Goal: Task Accomplishment & Management: Use online tool/utility

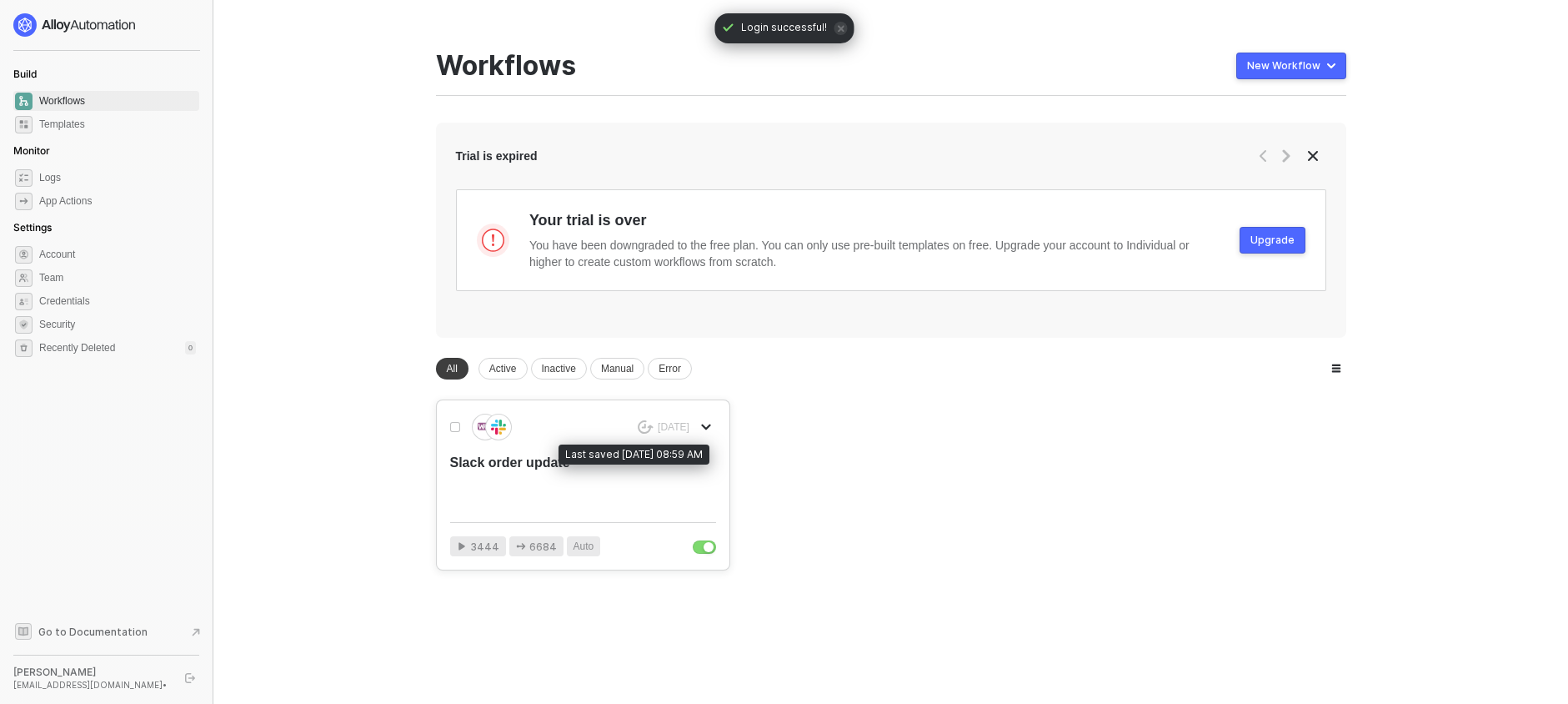
click at [677, 432] on div "[DATE]" at bounding box center [673, 428] width 32 height 15
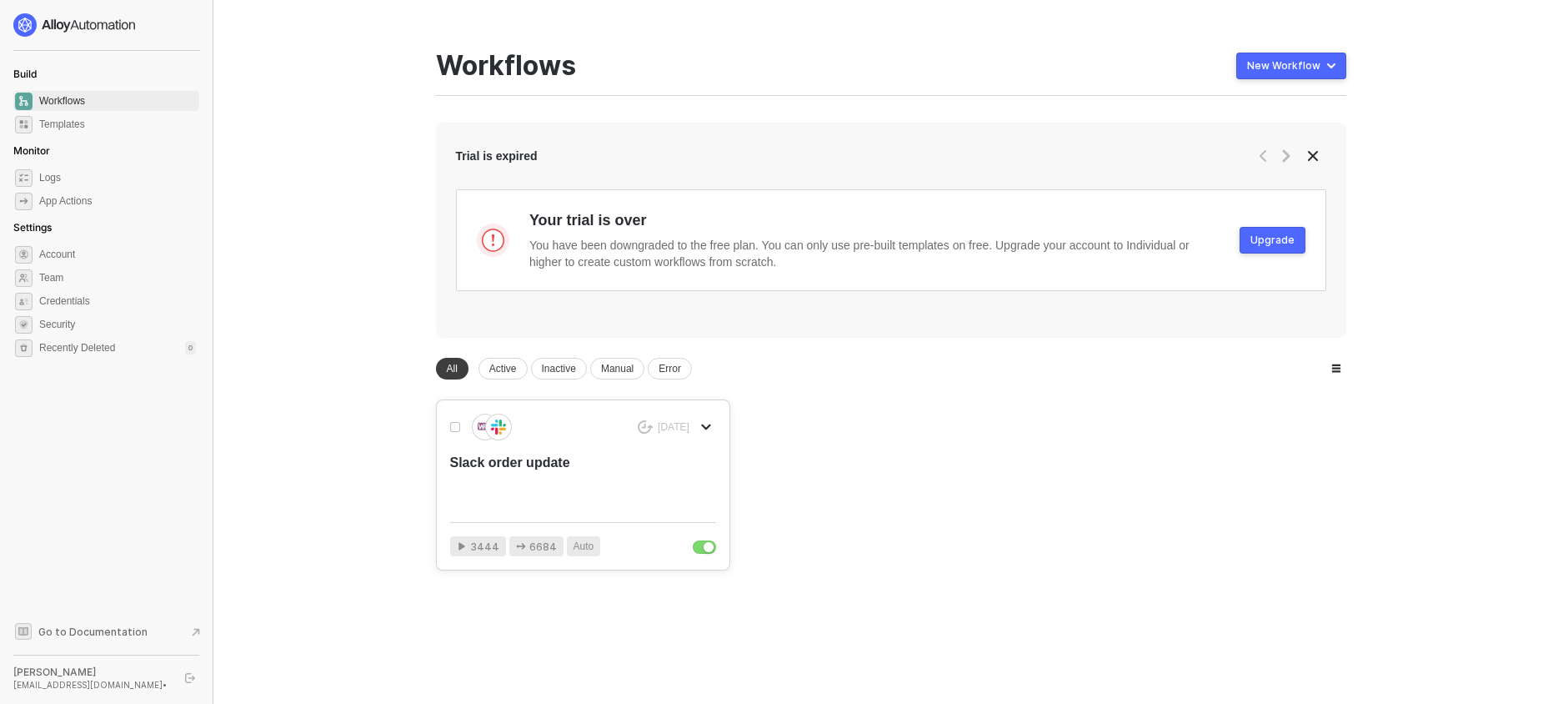
click at [684, 440] on div "[DATE]" at bounding box center [583, 426] width 266 height 26
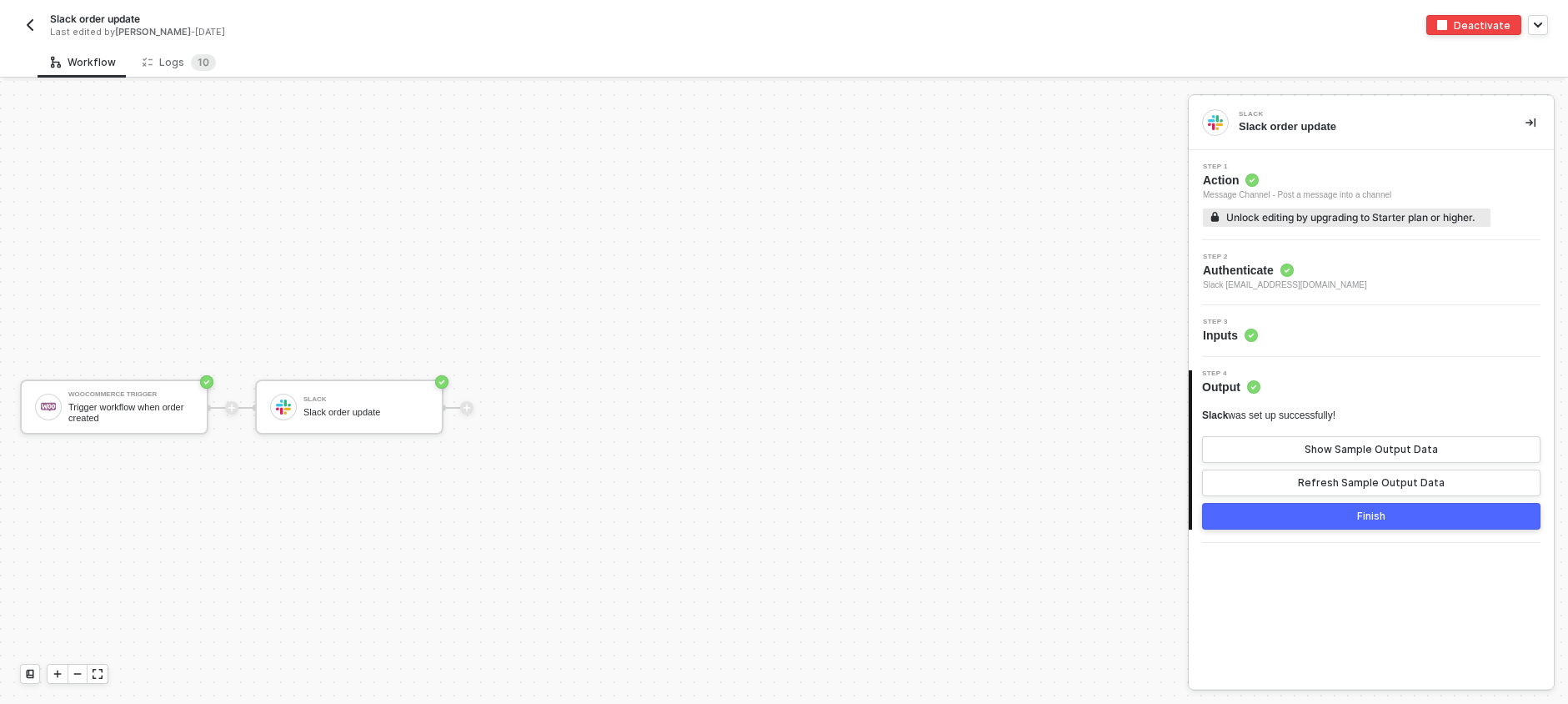
scroll to position [31, 0]
click at [1427, 529] on button "Finish" at bounding box center [1370, 515] width 338 height 26
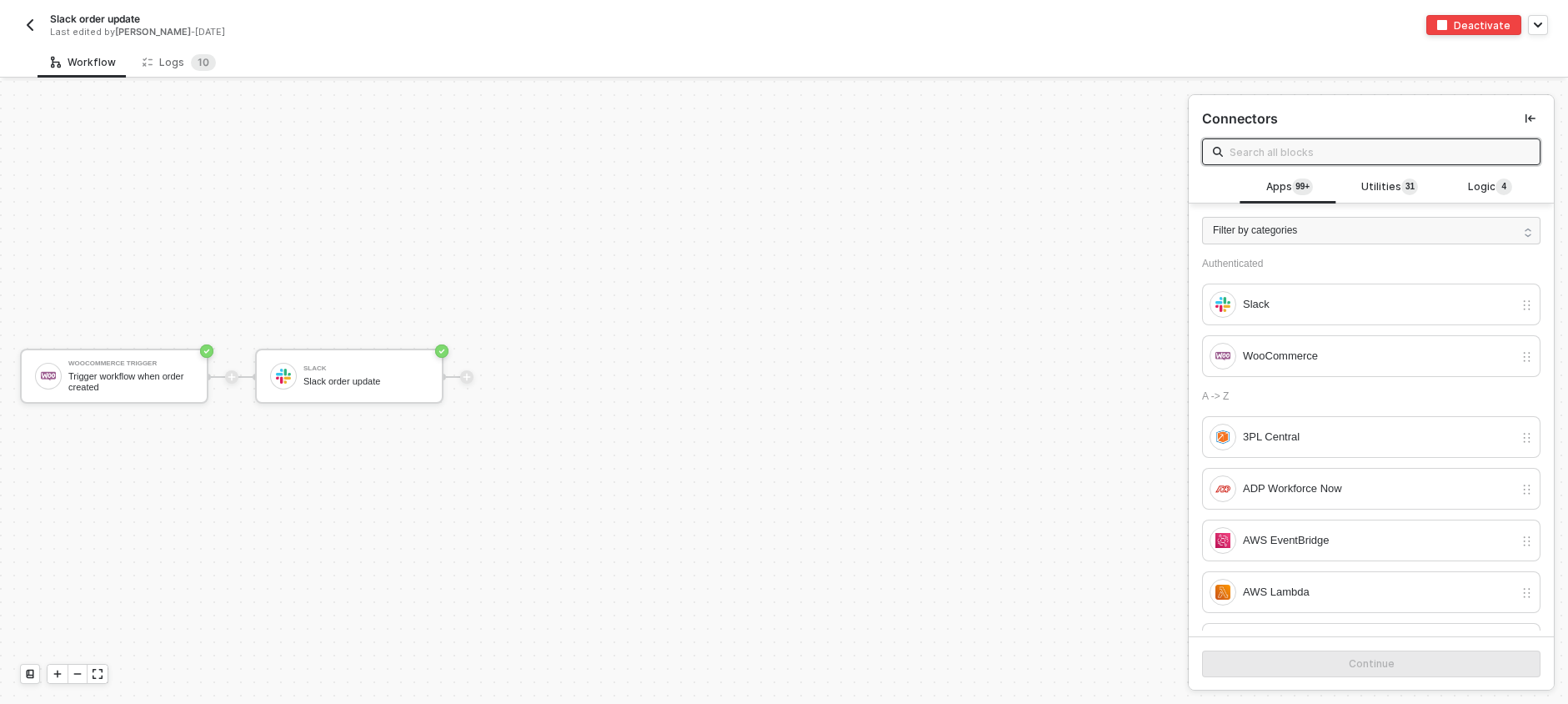
click at [36, 29] on img "button" at bounding box center [30, 25] width 14 height 14
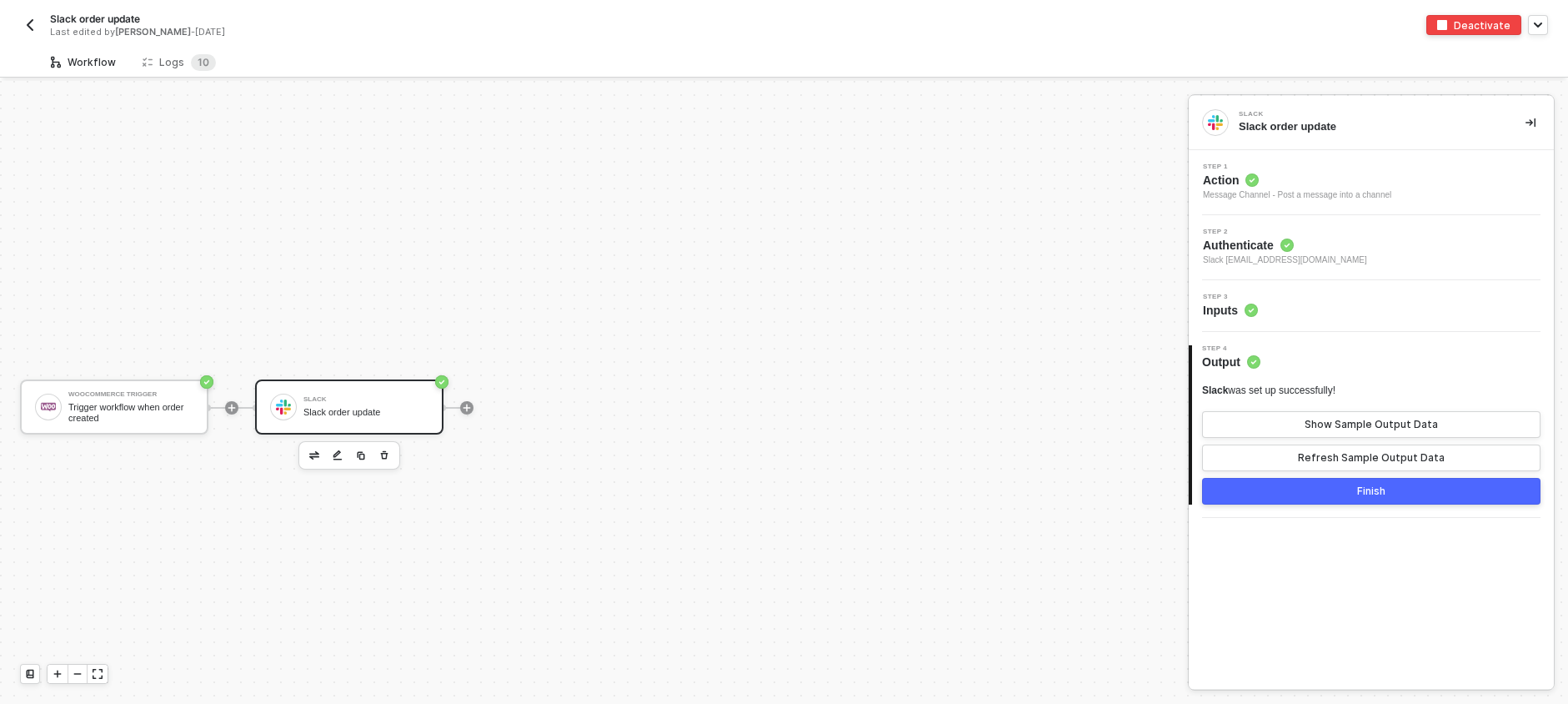
scroll to position [31, 0]
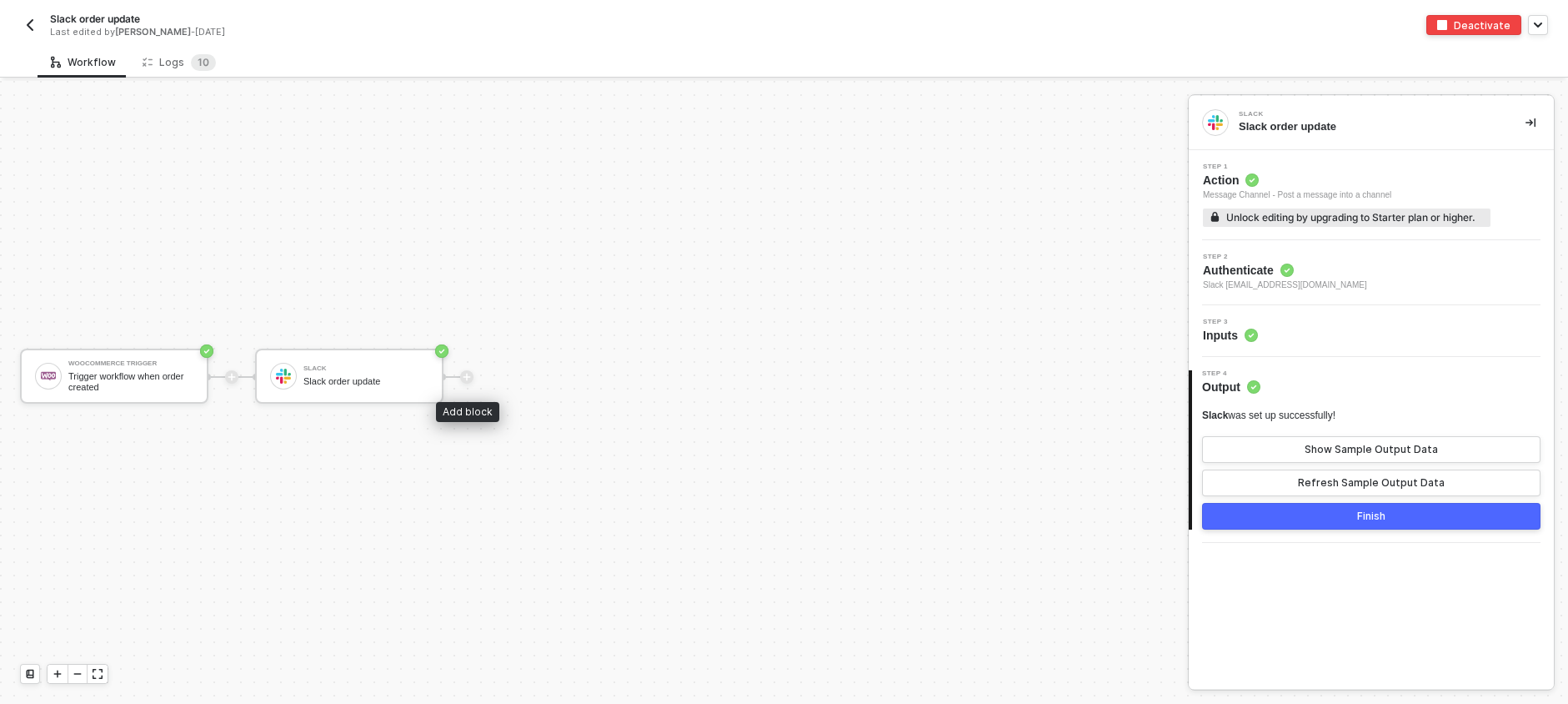
click at [469, 377] on icon "icon-play" at bounding box center [466, 377] width 10 height 10
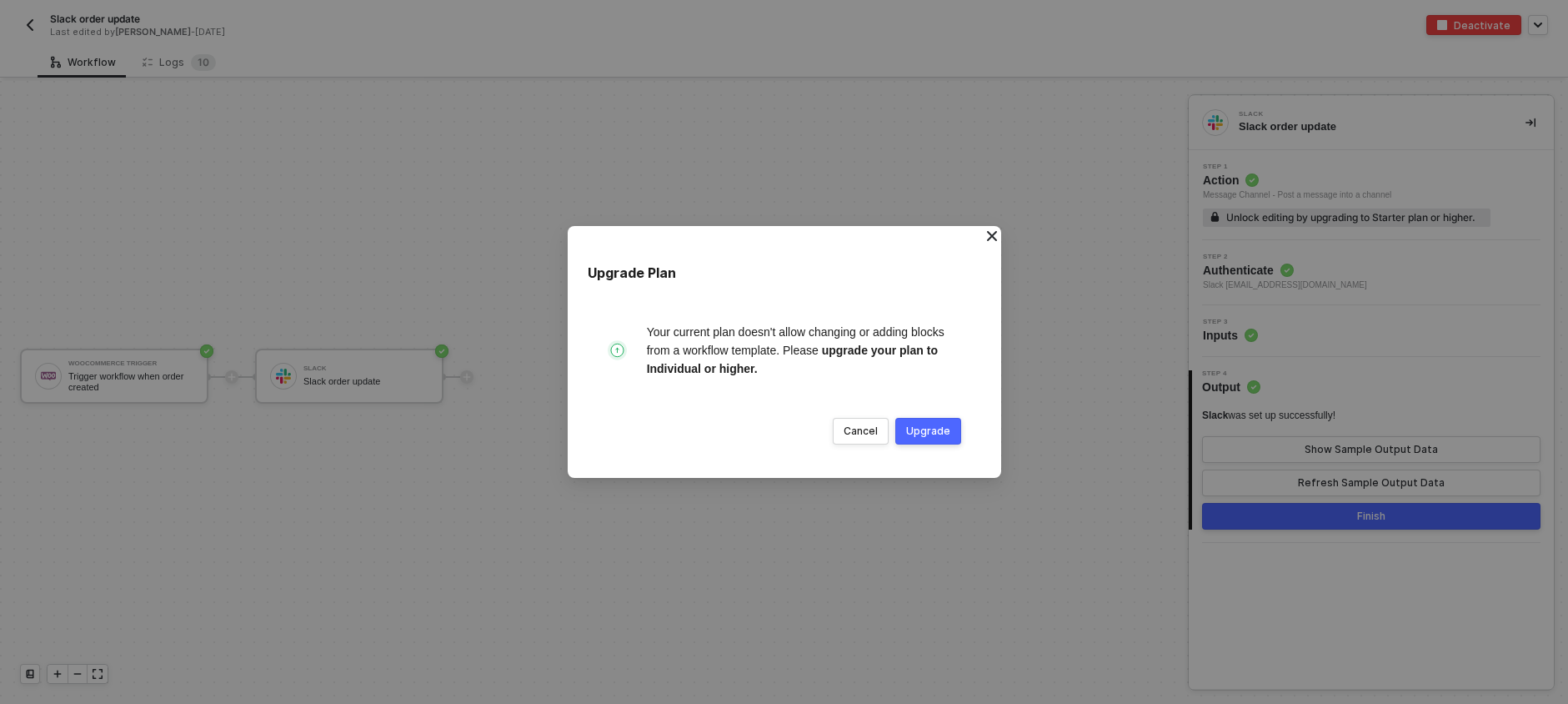
click at [899, 437] on button "Upgrade" at bounding box center [928, 430] width 66 height 26
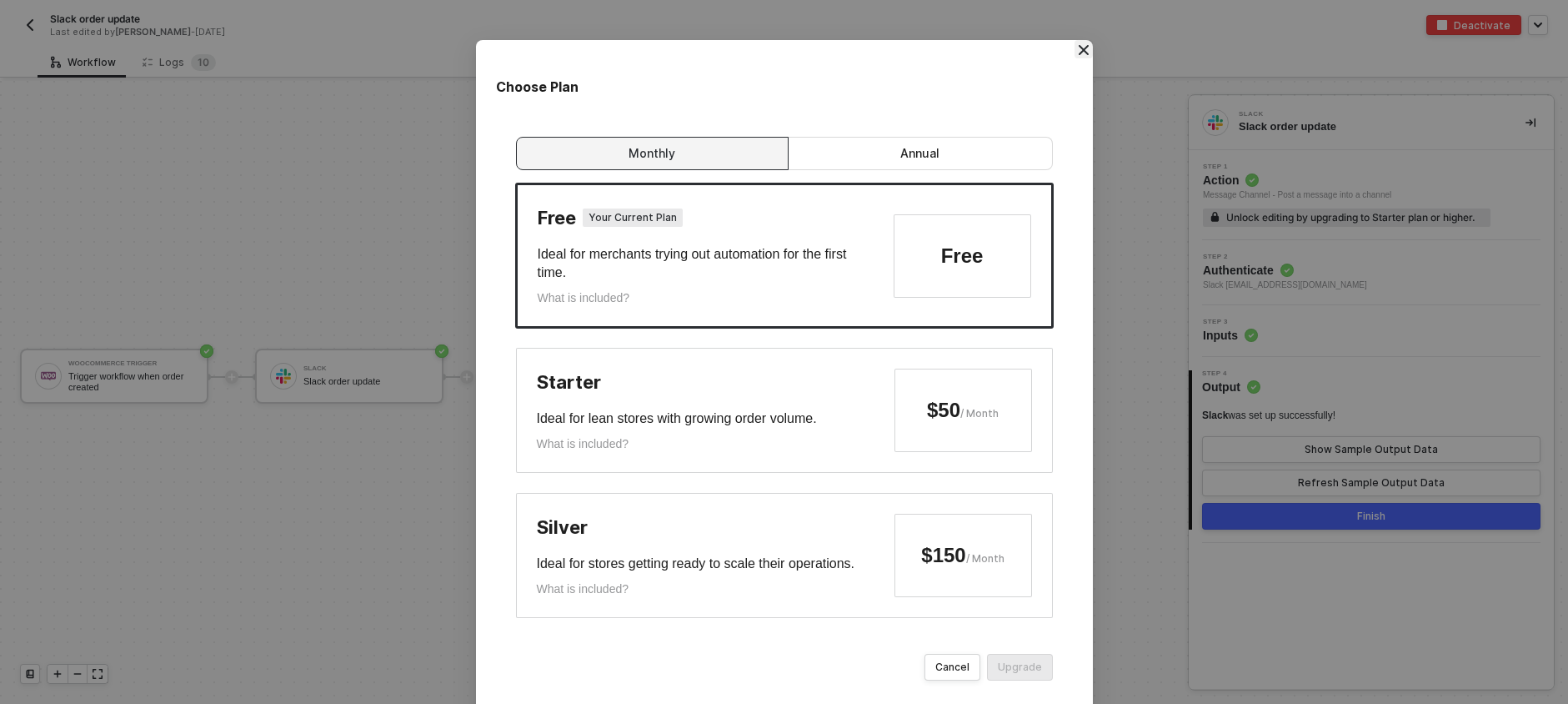
click at [1078, 48] on icon "Close" at bounding box center [1083, 49] width 10 height 10
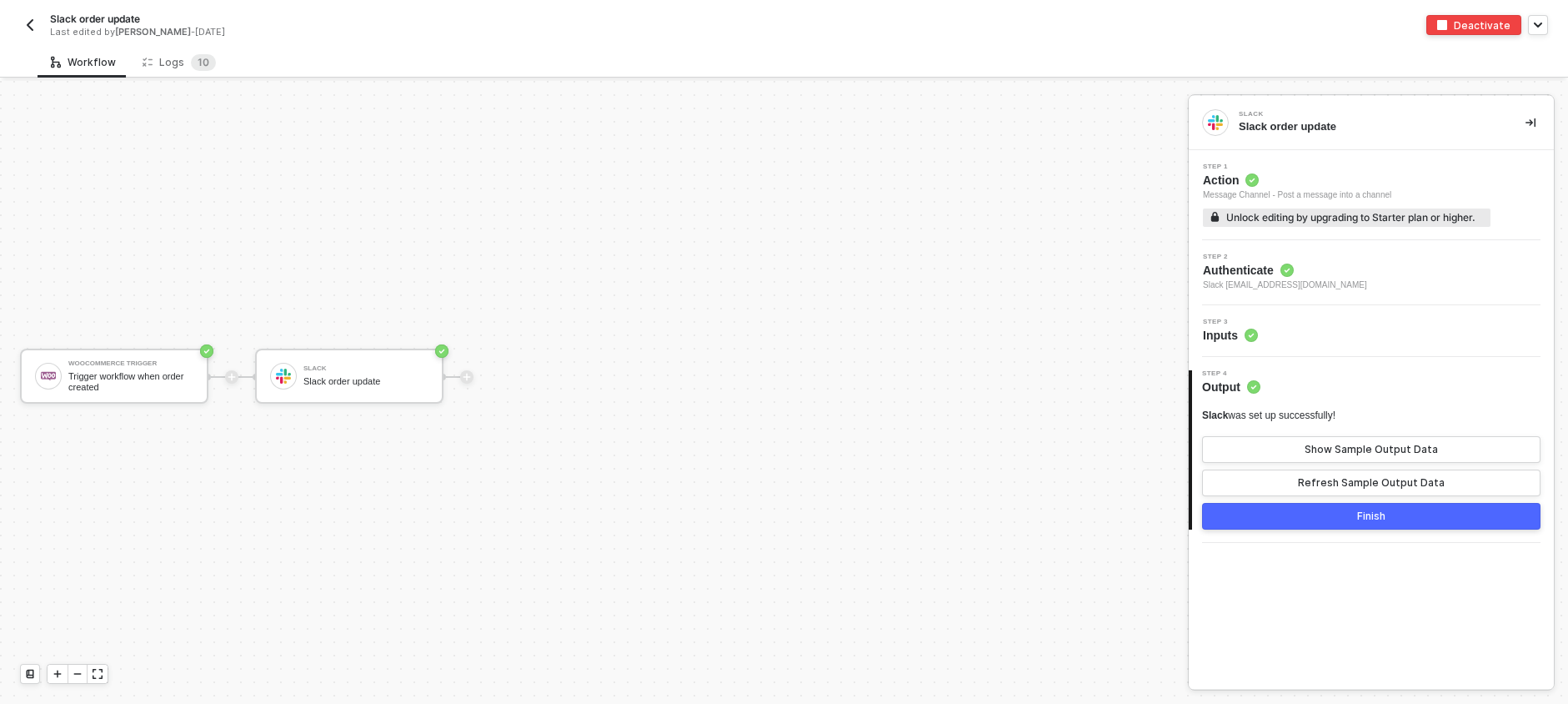
click at [31, 24] on img "button" at bounding box center [30, 25] width 14 height 14
